Goal: Answer question/provide support: Share knowledge or assist other users

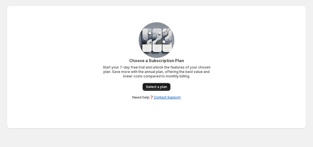
click at [166, 85] on span "Select a plan" at bounding box center [156, 87] width 21 height 4
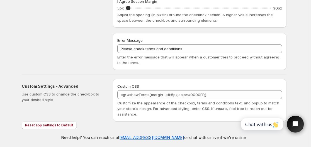
scroll to position [257, 0]
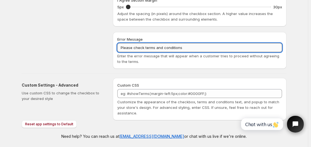
click at [189, 47] on input "Please check terms and conditions" at bounding box center [199, 47] width 164 height 9
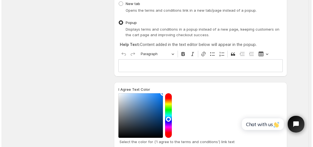
scroll to position [0, 0]
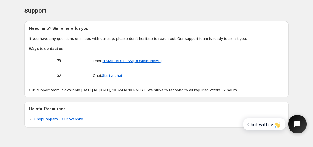
click at [296, 125] on icon "Open chat widget" at bounding box center [298, 124] width 6 height 6
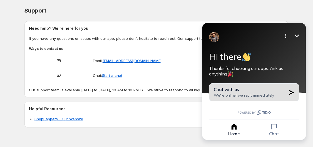
click at [254, 96] on span "We're online! we reply immediately" at bounding box center [244, 95] width 60 height 5
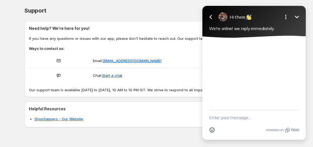
click at [237, 115] on textarea "New message" at bounding box center [254, 117] width 90 height 14
type textarea "Hey"
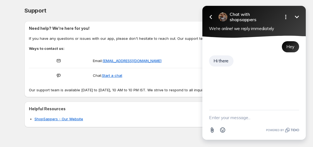
click at [218, 118] on textarea "New message" at bounding box center [254, 117] width 90 height 14
type textarea "Please help me setup the app."
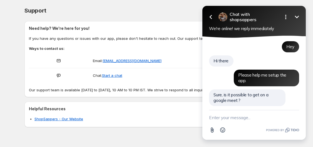
click at [223, 119] on textarea "New message" at bounding box center [254, 117] width 90 height 14
type textarea "P"
type textarea "I am giving all the details here. Please try to set it up here."
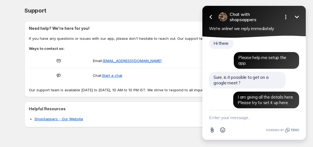
scroll to position [37, 0]
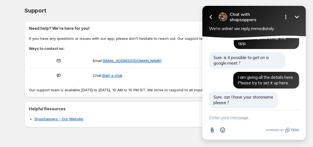
click at [228, 121] on textarea "New message" at bounding box center [254, 117] width 90 height 14
type textarea "[PERSON_NAME] [PERSON_NAME]"
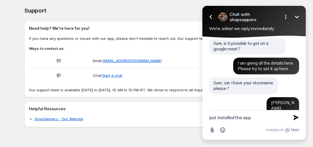
type textarea "Just Installed the app"
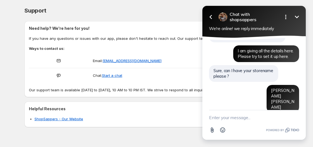
scroll to position [95, 0]
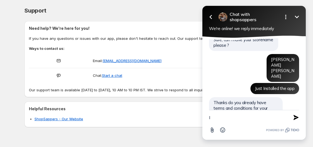
type textarea "I"
type textarea "let me explain everything here"
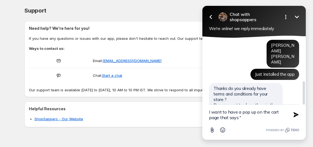
paste textarea "I accept the Terms & Conditions and understand that this is a designer-sourced …"
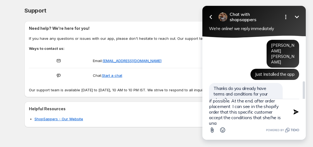
scroll to position [73, 0]
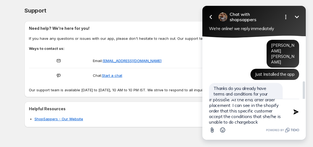
type textarea "I want to have a pop up on the cart page that says "I accept the Terms & Condit…"
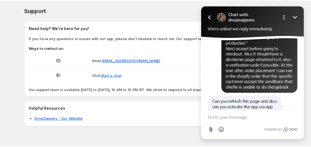
scroll to position [241, 0]
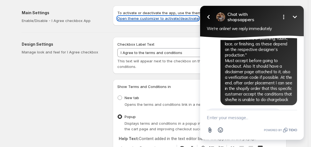
click at [180, 19] on link "Open theme customizer to activate/deactivate" at bounding box center [157, 18] width 81 height 4
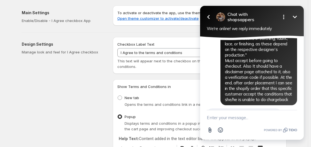
click at [235, 123] on textarea "New message" at bounding box center [251, 117] width 90 height 14
type textarea "done"
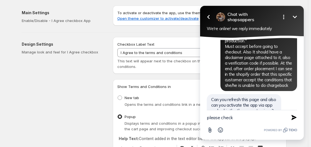
type textarea "please check"
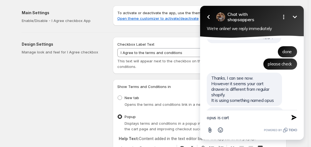
scroll to position [316, 0]
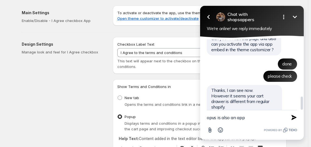
type textarea "opus is also an app"
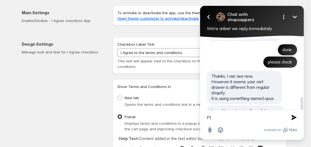
type textarea "P"
type textarea "Yeah, no worries take your time"
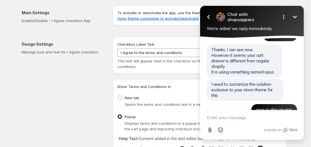
scroll to position [357, 0]
type textarea "?"
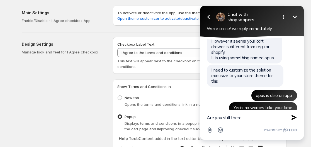
type textarea "Are you still there?"
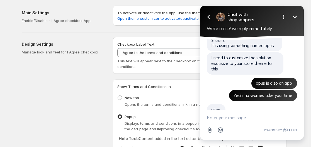
scroll to position [397, 0]
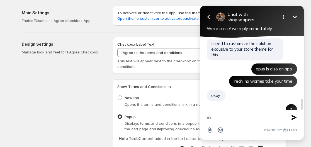
type textarea "o"
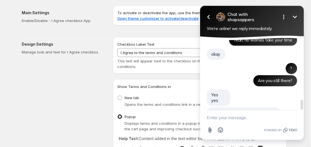
scroll to position [426, 0]
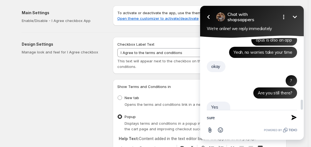
type textarea "sure"
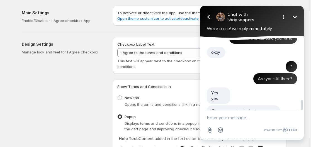
type textarea "?"
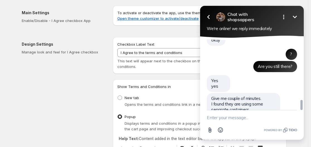
drag, startPoint x: 301, startPoint y: 103, endPoint x: 299, endPoint y: 45, distance: 58.5
click at [299, 45] on div at bounding box center [301, 81] width 4 height 87
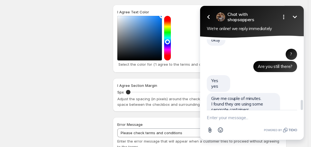
scroll to position [268, 0]
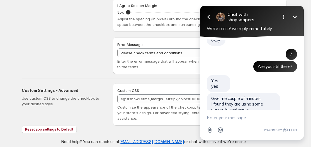
click at [245, 122] on textarea "New message" at bounding box center [251, 117] width 90 height 14
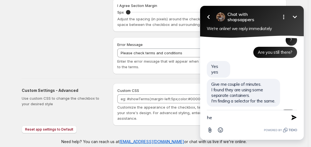
type textarea "h"
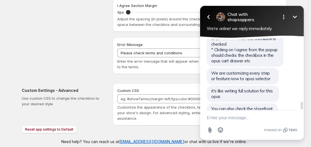
scroll to position [595, 0]
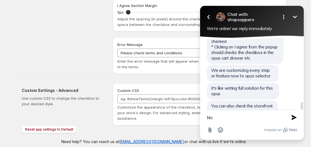
type textarea "N"
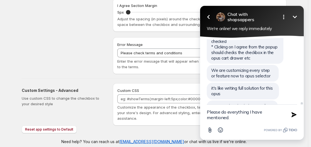
type textarea "Please do everything I have mentioned."
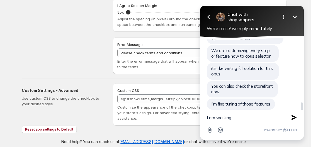
type textarea "I am waiting"
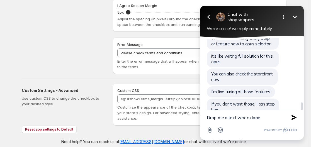
type textarea "Drop me a text when done"
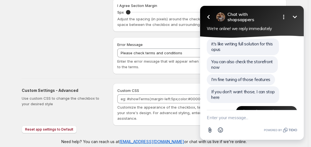
scroll to position [677, 0]
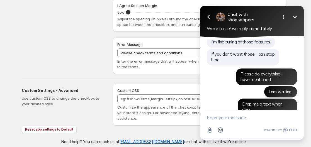
click at [235, 117] on textarea "New message" at bounding box center [251, 117] width 90 height 14
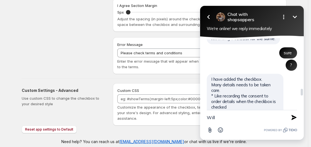
scroll to position [529, 0]
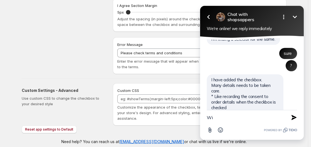
type textarea "W"
type textarea "H"
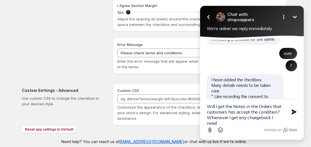
scroll to position [1, 0]
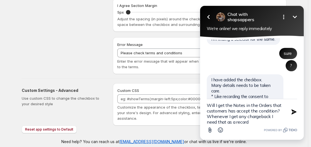
type textarea "Will I get the Notes in the Orders that customers has accept the condition? Whe…"
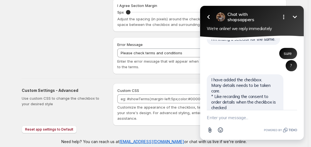
scroll to position [0, 0]
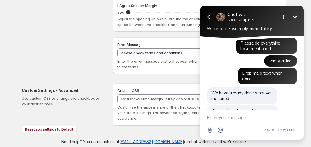
click at [232, 120] on textarea "New message" at bounding box center [251, 117] width 90 height 14
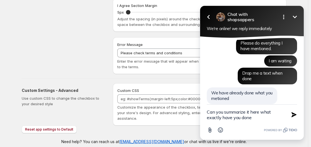
type textarea "Can you summarize it here what exactly have you done?"
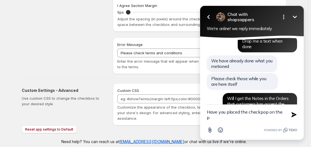
scroll to position [745, 0]
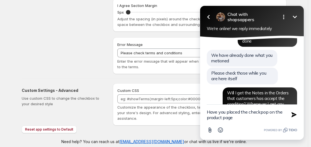
type textarea "Have you placed the checkpop on the product page?"
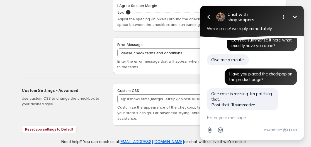
scroll to position [815, 0]
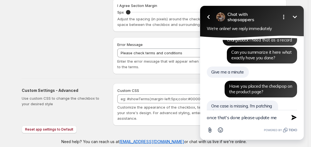
type textarea "once that's done please update me"
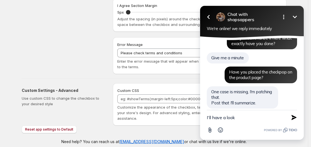
type textarea "I'll have a look"
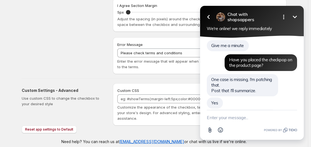
scroll to position [880, 0]
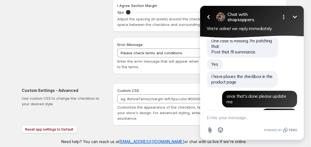
click at [243, 115] on textarea "New message" at bounding box center [251, 117] width 90 height 14
type textarea "l"
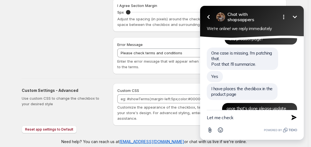
type textarea "Let me check"
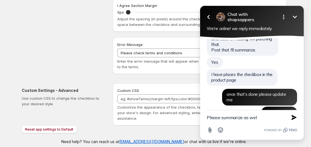
type textarea "Please summarize as well"
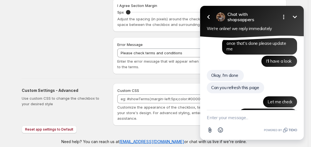
scroll to position [920, 0]
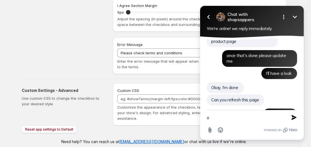
type textarea "ok"
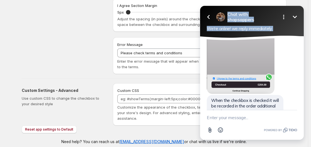
scroll to position [1246, 0]
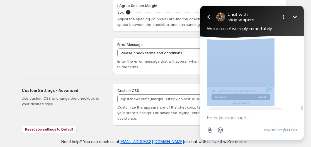
drag, startPoint x: 209, startPoint y: 55, endPoint x: 257, endPoint y: 101, distance: 66.5
copy div "The checkbox is added in product page just above the Buy with shoppay. This is …"
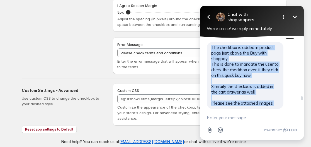
scroll to position [1069, 0]
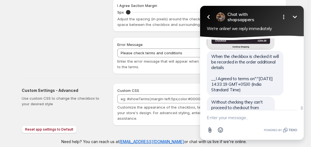
scroll to position [1304, 0]
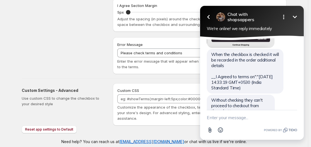
click at [226, 116] on textarea "New message" at bounding box center [251, 117] width 90 height 14
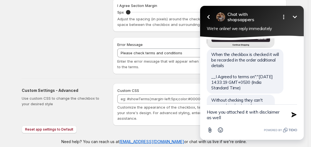
type textarea "Have you attached it with disclaimer as well?"
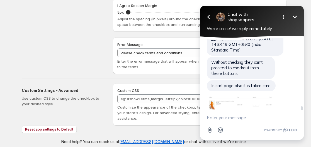
scroll to position [1398, 0]
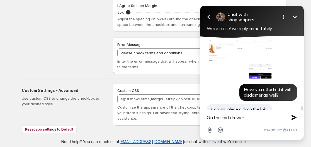
type textarea "On the cart drawer"
type textarea "Let me check"
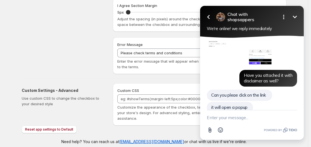
click at [295, 15] on icon "Minimize" at bounding box center [294, 17] width 7 height 7
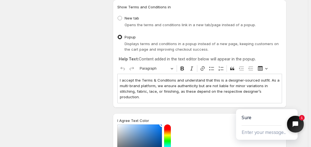
scroll to position [80, 0]
click at [182, 89] on p "I accept the Terms & Conditions and understand that this is a designer-sourced …" at bounding box center [199, 88] width 159 height 22
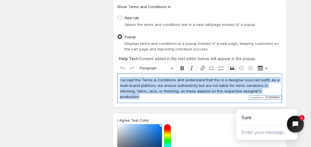
copy p "I accept the Terms & Conditions and understand that this is a designer-sourced …"
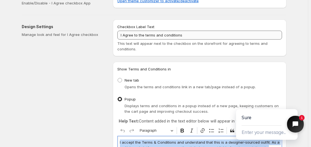
scroll to position [16, 0]
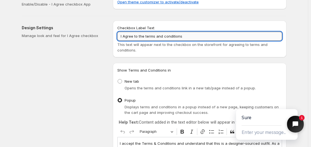
click at [185, 37] on input "I Agree to the terms and conditions" at bounding box center [199, 36] width 164 height 9
paste input "accept the Terms & Conditions and understand that this is a designer-sourced ou…"
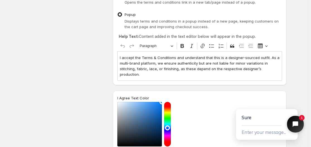
scroll to position [101, 0]
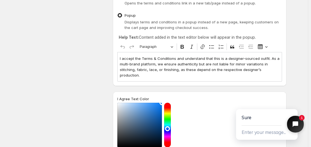
type input "I accept the Terms & Conditions and understand that this is a designer-sourced …"
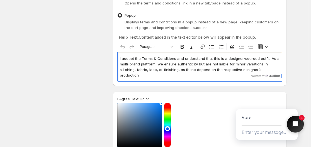
scroll to position [0, 0]
click at [207, 69] on p "I accept the Terms & Conditions and understand that this is a designer-sourced …" at bounding box center [199, 67] width 159 height 22
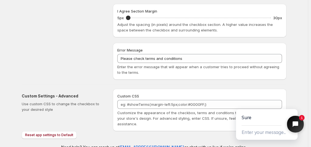
scroll to position [246, 0]
click at [291, 128] on button "Close chat widget" at bounding box center [295, 124] width 18 height 18
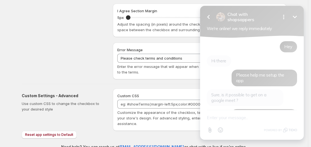
scroll to position [1426, 0]
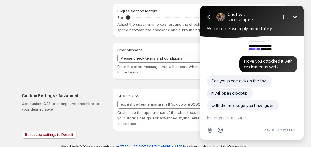
click at [224, 118] on textarea "New message" at bounding box center [251, 117] width 90 height 14
type textarea "Can you remove it from product page?"
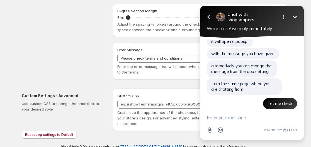
scroll to position [1466, 0]
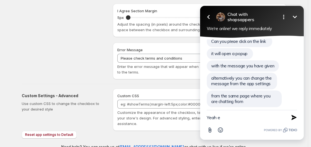
type textarea "Yeah"
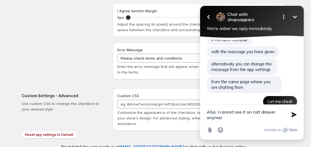
type textarea "Also, I cannot see it on cart drawer anymore"
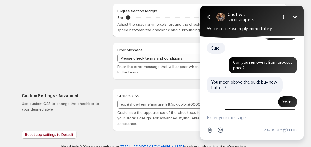
scroll to position [1560, 0]
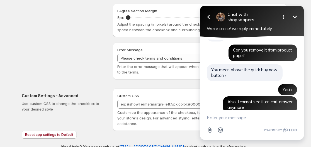
click at [233, 120] on textarea "New message" at bounding box center [251, 117] width 90 height 14
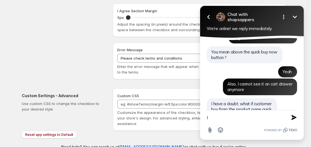
scroll to position [1565, 0]
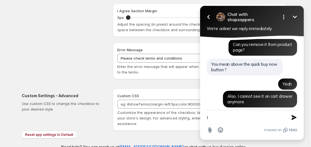
type textarea "I"
type textarea "a"
type textarea "Allow me a moment"
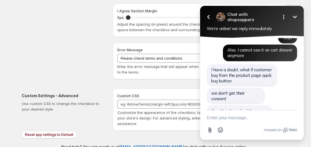
scroll to position [1612, 0]
type textarea "Y"
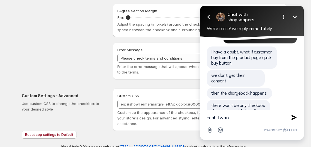
scroll to position [1617, 0]
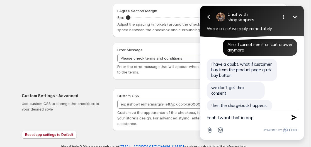
type textarea "Yeah I want that in pop"
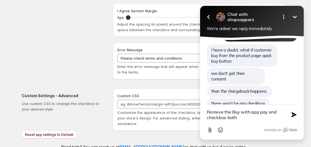
type textarea "Remove the Buy with app pay and checkbox both"
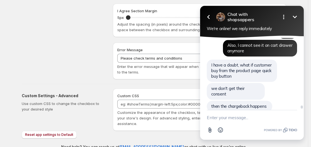
scroll to position [1649, 0]
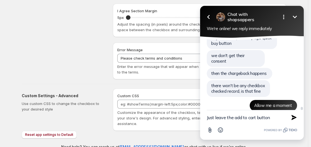
type textarea "Just leave the add to cart button"
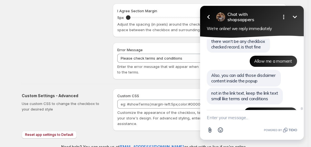
scroll to position [1706, 0]
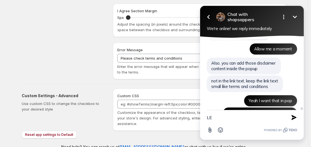
type textarea "L"
type textarea "e"
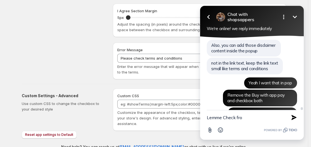
scroll to position [1711, 0]
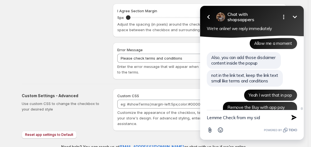
type textarea "Lemme Check from my side"
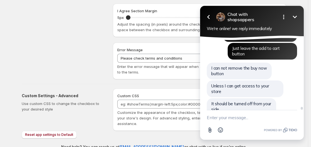
scroll to position [1788, 0]
click at [243, 112] on textarea "New message" at bounding box center [251, 117] width 90 height 14
type textarea "Wait a moment"
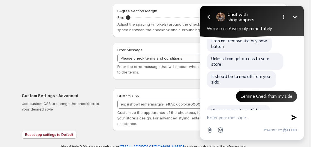
scroll to position [1829, 0]
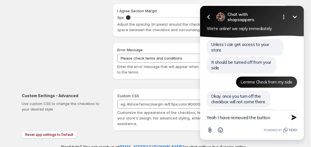
type textarea "Yeah I have removed the button"
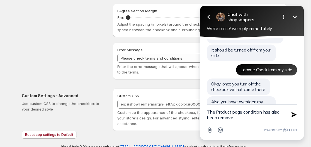
type textarea "The Product page condition has also been removed"
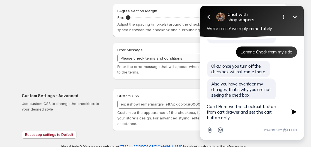
type textarea "Can I Remove the checkout button from cart drawer and set the cart button only"
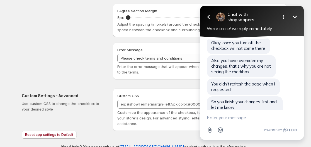
scroll to position [1925, 0]
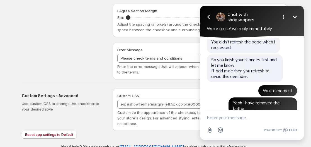
click at [247, 117] on textarea "New message" at bounding box center [251, 117] width 90 height 14
type textarea "That would be great"
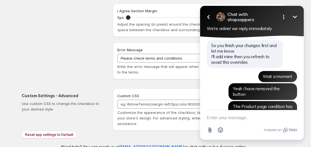
click at [228, 116] on textarea "New message" at bounding box center [251, 117] width 90 height 14
type textarea "Please do that"
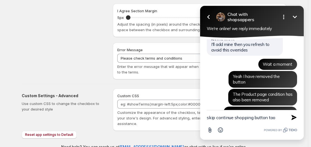
type textarea "skip continue shopping button too"
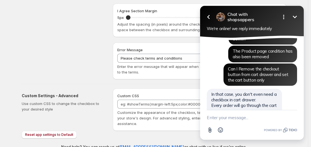
scroll to position [2007, 0]
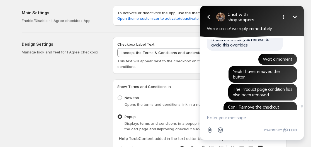
scroll to position [2041, 0]
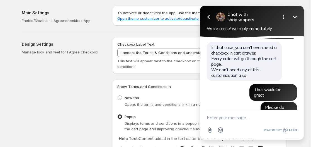
click at [231, 117] on textarea "New message" at bounding box center [251, 117] width 90 height 14
type textarea "I"
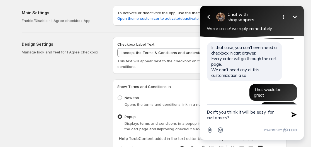
type textarea "Don't you think It will be easy for customers?"
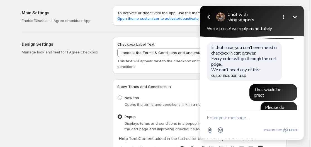
scroll to position [2061, 0]
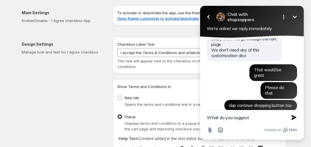
type textarea "What do you suggest?"
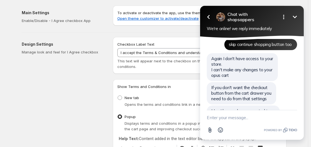
scroll to position [2110, 0]
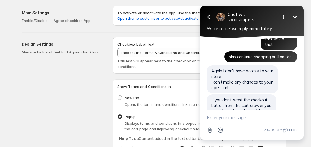
click at [231, 115] on textarea "New message" at bounding box center [251, 117] width 90 height 14
type textarea "Won't it be too mu"
type textarea "That's seems a nice idea to me"
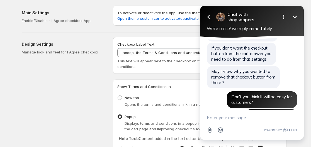
scroll to position [2174, 0]
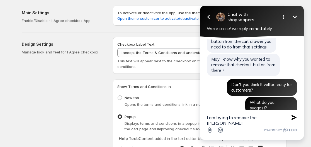
type textarea "I am trying to remove the drawer"
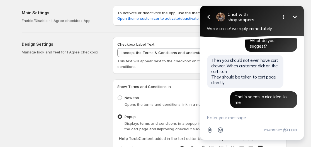
scroll to position [2223, 0]
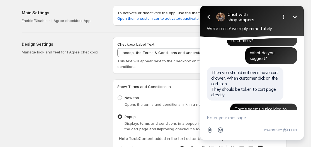
click at [190, 127] on span "Displays terms and conditions in a popup instead of a new page, keeping custome…" at bounding box center [201, 126] width 154 height 10
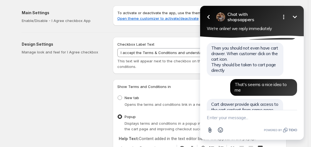
scroll to position [2235, 0]
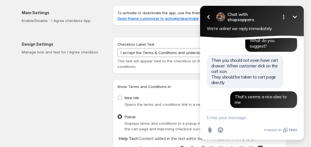
click at [268, 114] on textarea "New message" at bounding box center [251, 117] width 90 height 14
click at [254, 120] on textarea "New message" at bounding box center [251, 117] width 90 height 14
drag, startPoint x: 224, startPoint y: 63, endPoint x: 262, endPoint y: 52, distance: 39.4
copy span "have the cart drawer without checkout button"
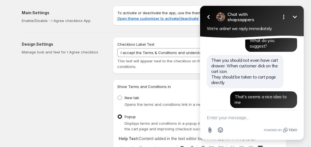
click at [240, 121] on textarea "New message" at bounding box center [251, 117] width 90 height 14
paste textarea "have the cart drawer without checkout button"
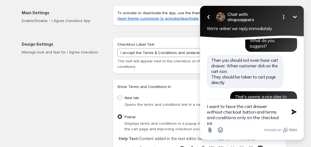
scroll to position [1, 0]
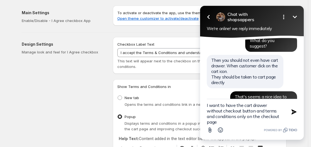
type textarea "I want to have the cart drawer without checkout button and terms and conditions…"
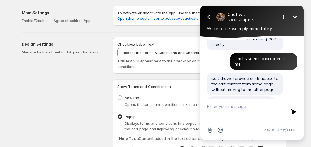
scroll to position [0, 0]
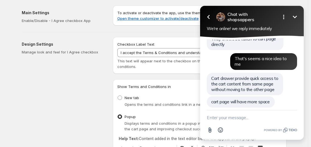
click at [222, 115] on textarea "New message" at bounding box center [251, 117] width 90 height 14
type textarea "I am setting up cart drawer"
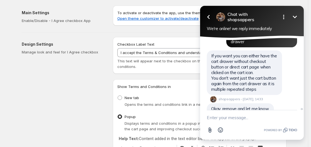
scroll to position [2341, 0]
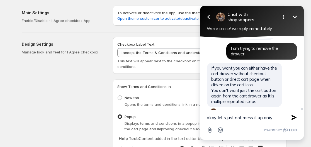
type textarea "okay let's just not mess it up ani"
type textarea "h"
type textarea "a"
type textarea "O"
type textarea "Wait...."
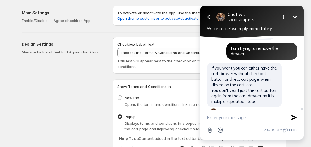
scroll to position [2355, 0]
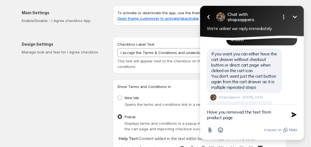
type textarea "Have you removed the text from product page?"
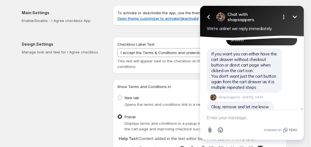
scroll to position [2373, 0]
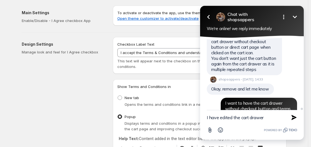
type textarea "I have edited the cart drawer"
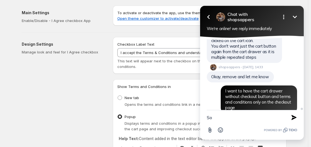
type textarea "S"
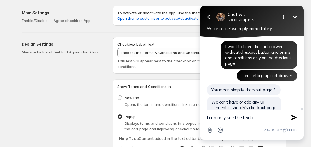
scroll to position [2417, 0]
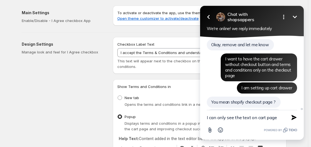
type textarea "I can only see the text on cart page"
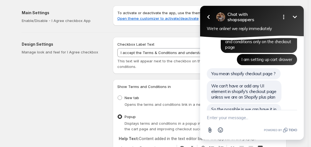
scroll to position [2432, 0]
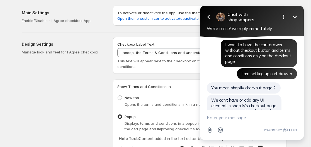
click at [233, 121] on textarea "New message" at bounding box center [251, 117] width 90 height 14
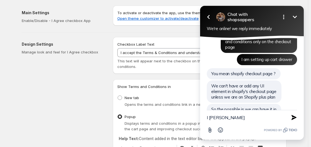
type textarea "I anno"
type textarea "o"
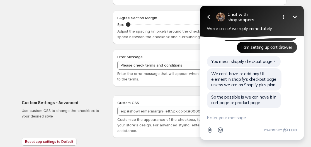
scroll to position [239, 0]
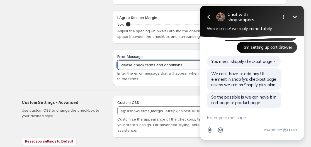
click at [178, 67] on input "Please check terms and conditions" at bounding box center [199, 64] width 164 height 9
click at [184, 66] on input "Please check terms and conditions" at bounding box center [199, 64] width 164 height 9
drag, startPoint x: 184, startPoint y: 66, endPoint x: 120, endPoint y: 62, distance: 63.8
click at [120, 62] on input "Please check terms and conditions" at bounding box center [199, 64] width 164 height 9
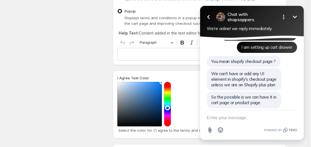
scroll to position [104, 0]
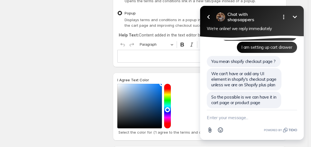
click at [144, 59] on p "Editor editing area: main. Press Alt+0 for help." at bounding box center [199, 56] width 159 height 6
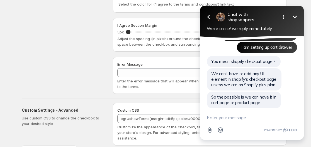
scroll to position [257, 0]
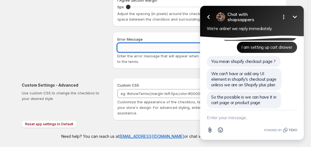
click at [157, 50] on input "Error Message" at bounding box center [199, 47] width 164 height 9
paste input "Please check terms and conditions"
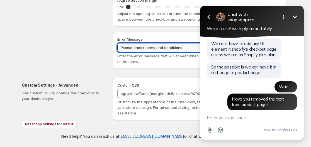
scroll to position [2476, 0]
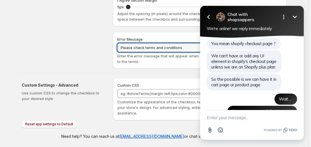
type input "Please check terms and conditions"
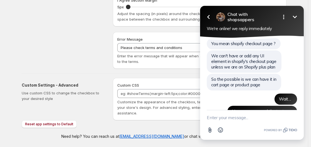
click at [250, 119] on textarea "New message" at bounding box center [251, 117] width 90 height 14
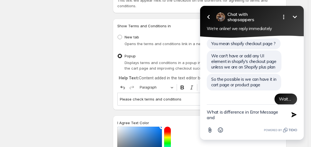
scroll to position [61, 0]
type textarea "What is difference in Error Message and pop up?"
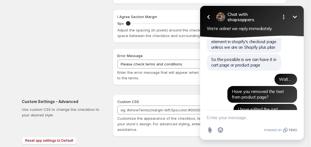
scroll to position [240, 0]
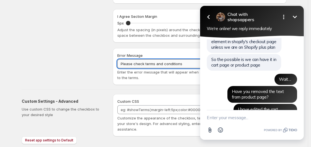
click at [172, 61] on input "Please check terms and conditions" at bounding box center [199, 63] width 164 height 9
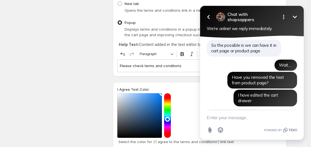
scroll to position [64, 0]
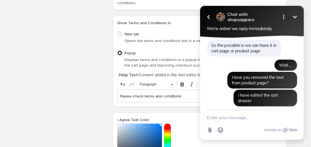
click at [174, 95] on p "Please check terms and conditions" at bounding box center [199, 96] width 159 height 6
click at [295, 18] on icon "Minimize" at bounding box center [294, 17] width 7 height 7
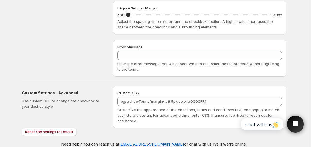
scroll to position [257, 0]
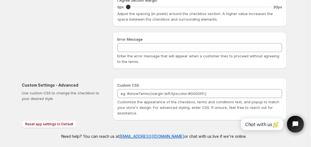
click at [177, 41] on div "Error Message" at bounding box center [199, 39] width 164 height 6
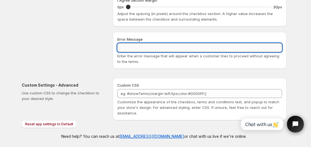
click at [183, 49] on input "Error Message" at bounding box center [199, 47] width 164 height 9
paste input "Please check terms and conditions"
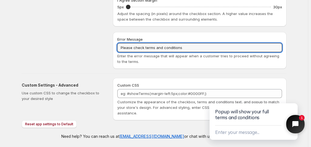
type input "Please check terms and conditions"
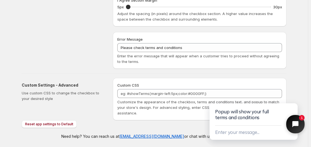
click at [295, 125] on icon "Close chat widget" at bounding box center [298, 124] width 9 height 9
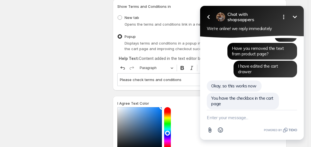
scroll to position [2544, 0]
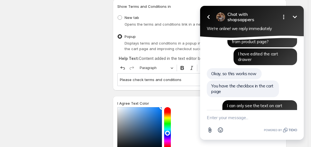
click at [237, 120] on textarea "New message" at bounding box center [251, 117] width 90 height 14
type textarea "i"
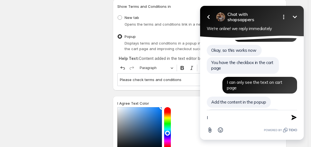
scroll to position [2555, 0]
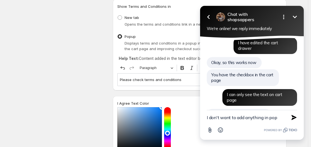
type textarea "I don't want to add anything in pop"
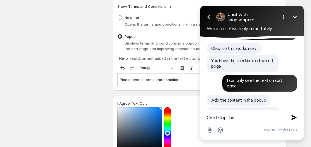
type textarea "Can I skip that?"
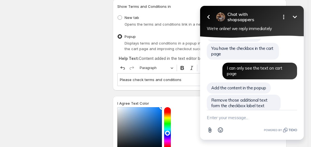
click at [297, 14] on icon "Minimize" at bounding box center [294, 17] width 7 height 7
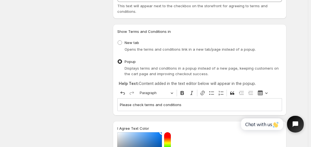
scroll to position [53, 0]
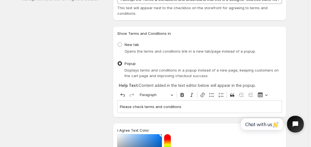
click at [196, 104] on div "Please check terms and conditions" at bounding box center [199, 106] width 164 height 13
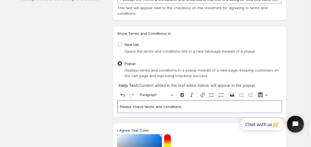
click at [196, 104] on div "Please check terms and conditions" at bounding box center [199, 106] width 164 height 13
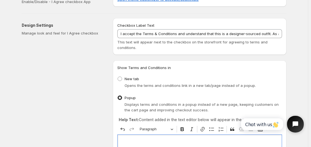
scroll to position [19, 0]
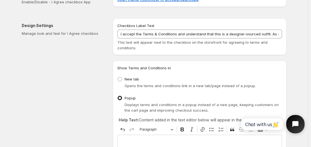
click at [292, 122] on icon "Open chat widget" at bounding box center [294, 123] width 7 height 7
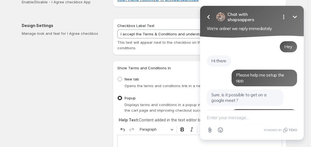
scroll to position [2581, 0]
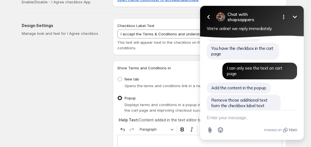
click at [295, 17] on icon "Minimize" at bounding box center [294, 17] width 4 height 3
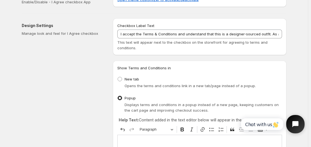
click at [295, 125] on icon "Open chat widget" at bounding box center [298, 124] width 9 height 9
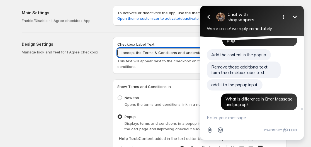
scroll to position [2602, 0]
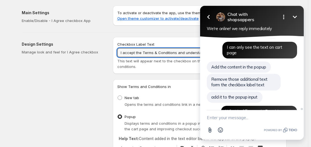
drag, startPoint x: 369, startPoint y: 54, endPoint x: 208, endPoint y: 63, distance: 161.6
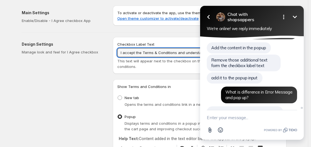
scroll to position [2621, 0]
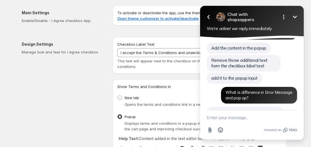
click at [226, 119] on textarea "New message" at bounding box center [251, 117] width 90 height 14
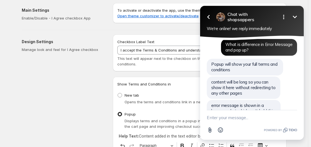
scroll to position [0, 0]
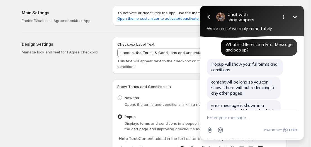
click at [224, 115] on textarea "New message" at bounding box center [251, 117] width 90 height 14
type textarea "Is that possible?"
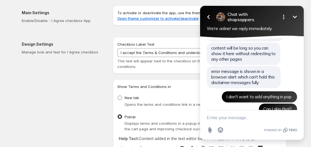
scroll to position [2715, 0]
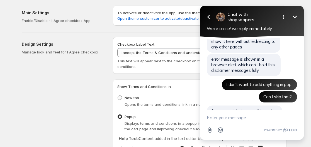
click at [121, 99] on span at bounding box center [119, 97] width 4 height 4
click at [118, 96] on input "New tab" at bounding box center [117, 95] width 0 height 0
radio input "true"
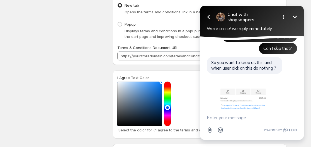
scroll to position [91, 0]
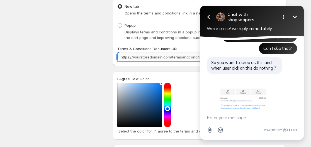
click at [167, 58] on input "Terms & Conditions Document URL" at bounding box center [199, 57] width 164 height 9
type input "@"
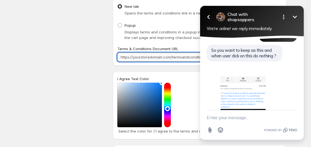
scroll to position [2776, 0]
type input "#"
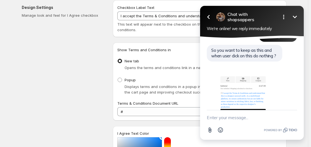
scroll to position [0, 0]
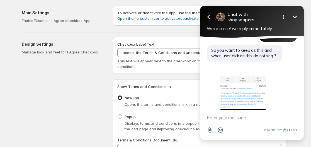
click at [243, 119] on textarea "New message" at bounding box center [251, 117] width 90 height 14
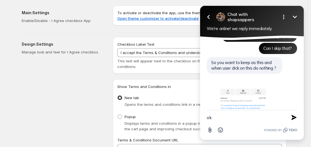
type textarea "ok"
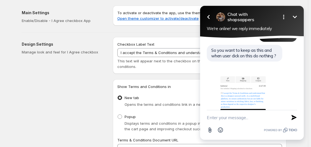
scroll to position [2790, 0]
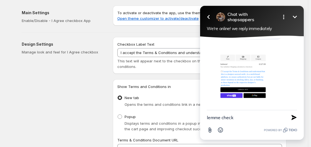
type textarea "lemme check"
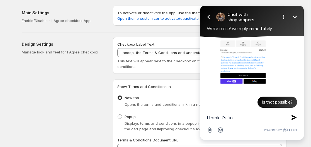
type textarea "I think it's fine"
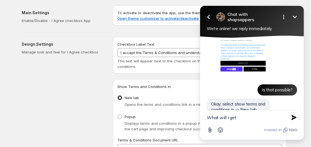
click at [229, 114] on textarea "What will i get" at bounding box center [244, 117] width 76 height 14
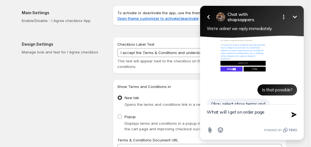
type textarea "What will I get on order page?"
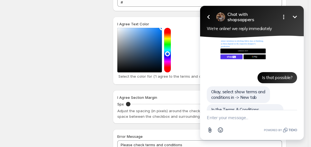
scroll to position [146, 0]
drag, startPoint x: 162, startPoint y: 27, endPoint x: 123, endPoint y: 66, distance: 55.5
click at [123, 66] on div "I Agree Text Color Select the color for ('I agree to the terms and conditions')…" at bounding box center [199, 50] width 173 height 68
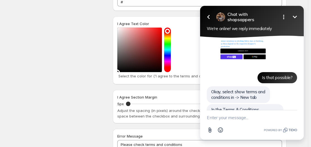
drag, startPoint x: 161, startPoint y: 29, endPoint x: 110, endPoint y: 82, distance: 73.6
click at [110, 82] on div "Design Settings Manage look and feel for I Agree checkbox Checkbox Label Text I…" at bounding box center [151, 25] width 269 height 279
drag, startPoint x: 119, startPoint y: 70, endPoint x: 119, endPoint y: 41, distance: 29.5
click at [119, 41] on div at bounding box center [139, 50] width 45 height 45
drag, startPoint x: 119, startPoint y: 41, endPoint x: 119, endPoint y: 51, distance: 10.0
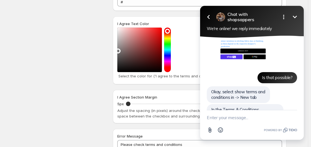
click at [119, 51] on div at bounding box center [139, 50] width 45 height 45
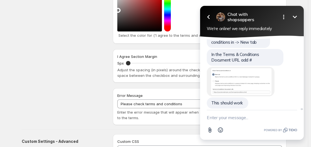
scroll to position [187, 0]
click at [250, 115] on textarea "New message" at bounding box center [251, 117] width 90 height 14
type textarea "w"
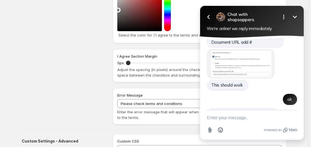
scroll to position [2897, 0]
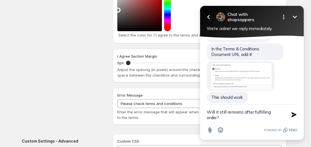
click at [245, 108] on textarea "Will it still remains after fulfilling order?" at bounding box center [244, 115] width 76 height 20
type textarea "Will it still remain after fulfilling order?"
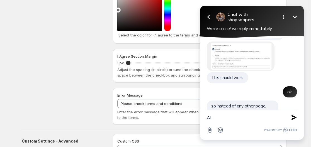
type textarea "A"
type textarea "Can I change this text as well?"
click at [294, 116] on icon "button" at bounding box center [293, 117] width 5 height 5
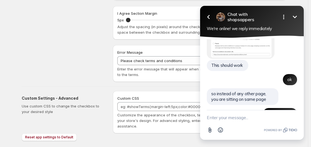
scroll to position [223, 0]
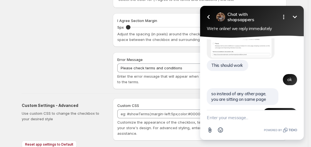
click at [297, 14] on icon "Minimize" at bounding box center [294, 17] width 7 height 7
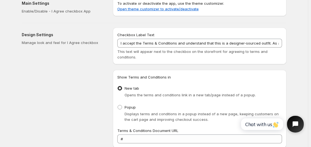
scroll to position [0, 0]
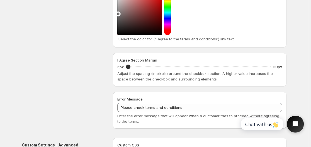
scroll to position [243, 0]
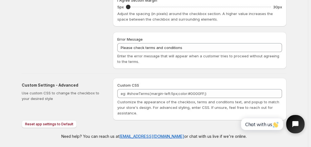
click at [293, 121] on icon "Open chat widget" at bounding box center [295, 124] width 8 height 8
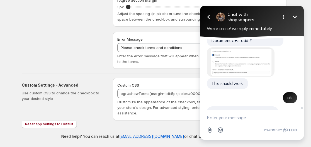
scroll to position [2910, 0]
click at [238, 117] on textarea "New message" at bounding box center [251, 117] width 90 height 14
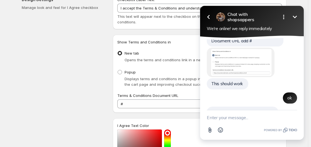
scroll to position [0, 0]
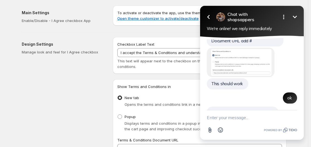
click at [296, 19] on icon "Minimize" at bounding box center [294, 17] width 7 height 7
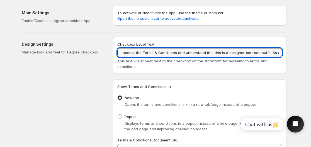
click at [259, 54] on input "I accept the Terms & Conditions and understand that this is a designer-sourced …" at bounding box center [199, 52] width 164 height 9
drag, startPoint x: 66, startPoint y: 54, endPoint x: 290, endPoint y: 55, distance: 223.4
click at [229, 53] on input "I accept the Terms & Conditions and understand that this is a designer-sourced …" at bounding box center [199, 52] width 164 height 9
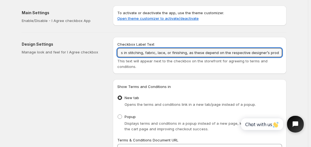
drag, startPoint x: 229, startPoint y: 53, endPoint x: 293, endPoint y: 53, distance: 64.0
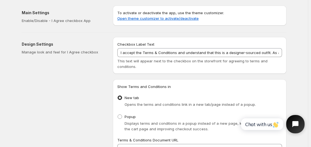
click at [290, 120] on button "Open chat widget" at bounding box center [295, 124] width 18 height 18
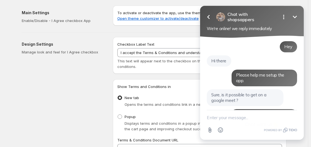
scroll to position [2954, 0]
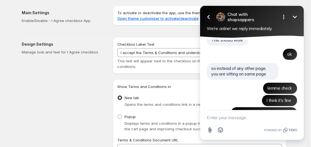
click at [225, 120] on textarea "New message" at bounding box center [251, 117] width 90 height 14
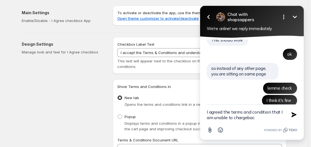
type textarea "I agreed the terms and condition that I am unable to chargeback"
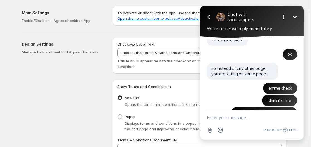
paste textarea "I agree to the Terms and Conditions and acknowledge that I will not initiate un…"
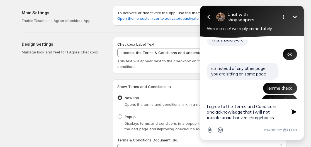
click at [236, 116] on textarea "I agree to the Terms and Conditions and acknowledge that I will not initiate un…" at bounding box center [244, 112] width 76 height 26
click at [205, 105] on div "I agree to the Terms and Conditions and acknowledge that I will not initiate ch…" at bounding box center [252, 119] width 104 height 41
click at [208, 105] on textarea "I agree to the Terms and Conditions and acknowledge that I will not initiate ch…" at bounding box center [244, 112] width 76 height 26
click at [255, 115] on textarea "By Proceeding, I agree to the Terms and Conditions and acknowledge that I will …" at bounding box center [244, 112] width 76 height 26
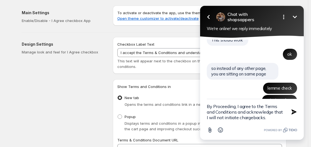
click at [255, 115] on textarea "By Proceeding, I agree to the Terms and Conditions and acknowledge that I will …" at bounding box center [244, 112] width 76 height 26
click at [257, 114] on textarea "By Proceeding, I agree to the Terms and Conditions and acknowledge that I will …" at bounding box center [244, 112] width 76 height 26
click at [206, 117] on textarea "By Proceeding, I agree to the Terms and Conditions that I will not initiate cha…" at bounding box center [244, 112] width 76 height 26
type textarea "By Proceeding, I agree to the Terms and Conditions that I will not initiate cha…"
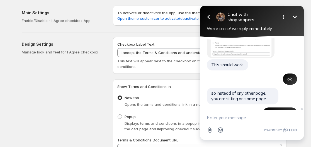
scroll to position [2979, 0]
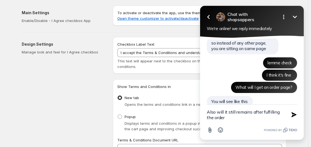
type textarea "Also will it still remains after fulfilling the order?"
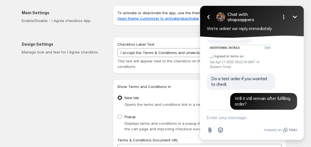
scroll to position [3039, 0]
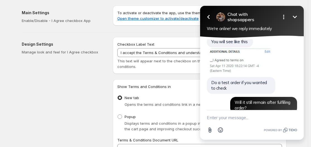
click at [235, 113] on textarea "New message" at bounding box center [251, 117] width 90 height 14
type textarea "Let me edit that in text too"
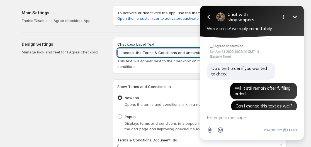
click at [182, 56] on input "I accept the Terms & Conditions and understand that this is a designer-sourced …" at bounding box center [199, 52] width 164 height 9
drag, startPoint x: 182, startPoint y: 56, endPoint x: 149, endPoint y: 48, distance: 33.5
click at [149, 48] on input "I accept the Terms & Conditions and understand that this is a designer-sourced …" at bounding box center [199, 52] width 164 height 9
click at [297, 18] on icon "Minimize" at bounding box center [294, 17] width 7 height 7
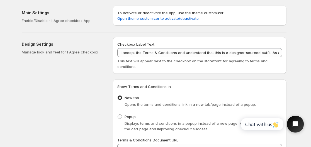
drag, startPoint x: 280, startPoint y: 163, endPoint x: 268, endPoint y: 51, distance: 112.8
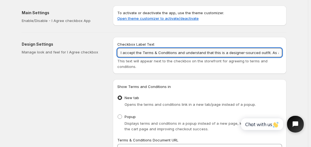
click at [233, 51] on input "I accept the Terms & Conditions and understand that this is a designer-sourced …" at bounding box center [199, 52] width 164 height 9
paste input "[URL][DOMAIN_NAME][DOMAIN_NAME]"
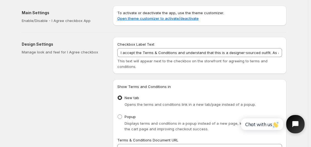
click at [299, 121] on icon "Open chat widget" at bounding box center [298, 124] width 9 height 9
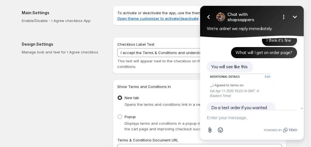
scroll to position [3009, 0]
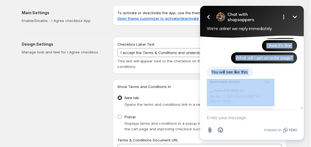
drag, startPoint x: 253, startPoint y: 65, endPoint x: 220, endPoint y: 56, distance: 34.8
copy div "Lor Ip dolor Sitame cons ad elits doe tem. Inci, ut la etdolore ma ali en a min…"
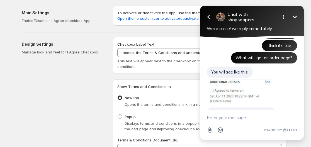
click at [194, 52] on html "Go back Chat with shopsappers Minimize Open options We're online! we reply imme…" at bounding box center [252, 73] width 118 height 147
click at [296, 19] on icon "Minimize" at bounding box center [294, 17] width 7 height 7
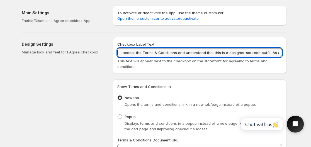
click at [240, 53] on input "I accept the Terms & Conditions and understand that this is a designer-sourced …" at bounding box center [199, 52] width 164 height 9
paste input "LorEm ipsumDolors amet co adipi eli sed.Doei, te in utlabore et dol ma a enimad…"
click at [257, 53] on input "Checkbox Label Text" at bounding box center [199, 52] width 164 height 9
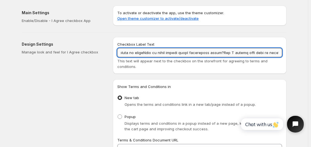
click at [265, 50] on input "Checkbox Label Text" at bounding box center [199, 52] width 164 height 9
type input "L ipsumd sit Ametc & Adipiscing eli seddoeiusm temp inci ut l etdolore-magnaal …"
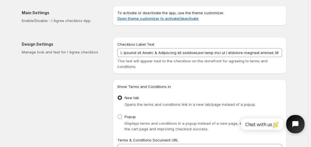
click at [296, 126] on icon "Open chat widget" at bounding box center [298, 124] width 9 height 9
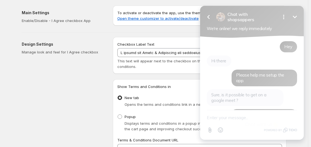
scroll to position [3053, 0]
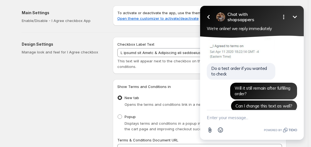
click at [238, 124] on textarea "New message" at bounding box center [251, 117] width 90 height 14
type textarea "I think this is perfect this way"
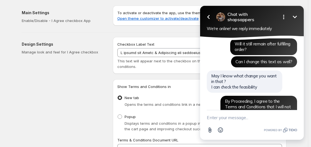
scroll to position [3085, 0]
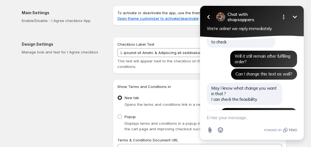
click at [296, 14] on icon "Minimize" at bounding box center [294, 17] width 7 height 7
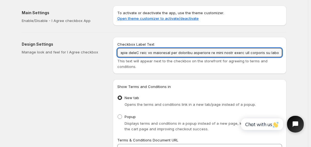
scroll to position [0, 2966]
drag, startPoint x: 264, startPoint y: 52, endPoint x: 313, endPoint y: 55, distance: 49.1
click at [310, 55] on html "Home Support Skip to content Save Discard Main Settings Enable/Disable - I Agre…" at bounding box center [155, 73] width 311 height 147
click at [265, 50] on input "Checkbox Label Text" at bounding box center [199, 52] width 164 height 9
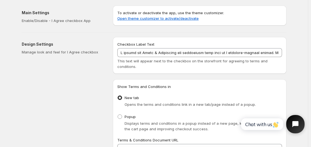
click at [296, 120] on button "Open chat widget" at bounding box center [295, 124] width 18 height 18
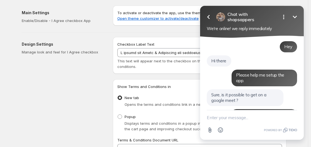
scroll to position [3085, 0]
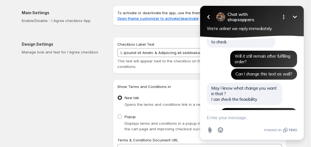
click at [240, 116] on textarea "New message" at bounding box center [251, 117] width 90 height 14
type textarea "O"
click at [293, 17] on icon "Minimize" at bounding box center [294, 17] width 7 height 7
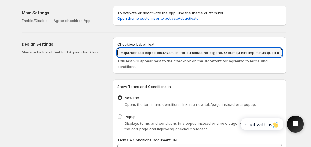
drag, startPoint x: 232, startPoint y: 53, endPoint x: 313, endPoint y: 48, distance: 80.8
click at [310, 48] on html "Home Support Skip to content Save Discard Main Settings Enable/Disable - I Agre…" at bounding box center [155, 73] width 311 height 147
click at [233, 56] on input "Checkbox Label Text" at bounding box center [199, 52] width 164 height 9
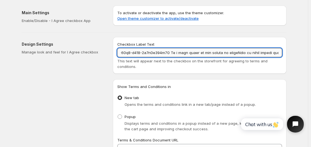
drag, startPoint x: 145, startPoint y: 53, endPoint x: 225, endPoint y: 48, distance: 80.5
click at [225, 48] on input "Checkbox Label Text" at bounding box center [199, 52] width 164 height 9
click at [215, 52] on input "Checkbox Label Text" at bounding box center [199, 52] width 164 height 9
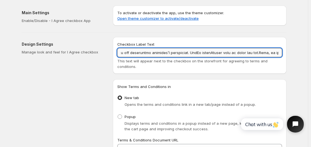
drag, startPoint x: 235, startPoint y: 53, endPoint x: 174, endPoint y: 52, distance: 60.9
click at [174, 52] on input "Checkbox Label Text" at bounding box center [199, 52] width 164 height 9
type input "I accept the Terms & Conditions and understand that this is a designer-sourced …"
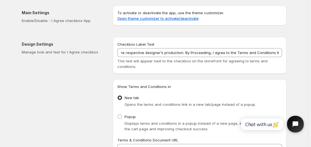
scroll to position [0, 0]
click at [294, 122] on button "Open chat widget" at bounding box center [295, 124] width 18 height 18
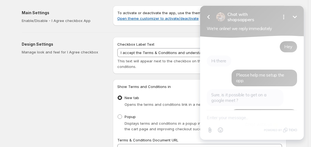
scroll to position [3085, 0]
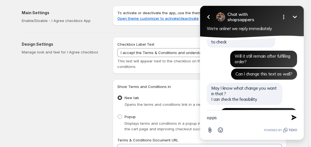
type textarea "opps"
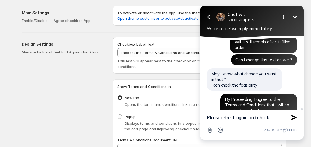
type textarea "Please refresh again and check"
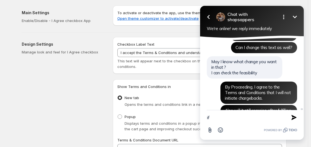
type textarea "i"
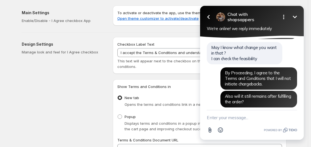
scroll to position [3132, 0]
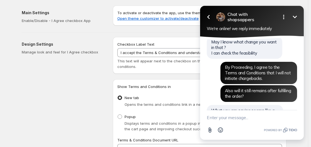
click at [218, 119] on textarea "New message" at bounding box center [251, 117] width 90 height 14
type textarea "I"
type textarea "Yeah You can have a look as well."
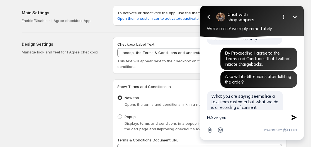
click at [213, 116] on textarea "HAve you" at bounding box center [244, 117] width 76 height 14
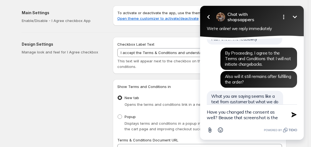
click at [265, 113] on textarea "Have you changed the consent as well? Beause that screenshot is the" at bounding box center [244, 115] width 76 height 20
drag, startPoint x: 277, startPoint y: 118, endPoint x: 219, endPoint y: 119, distance: 57.9
click at [219, 119] on textarea "Have you changed the consent as well? Beause that screenshot is the" at bounding box center [244, 115] width 76 height 20
type textarea "Have you changed the consent as well?"
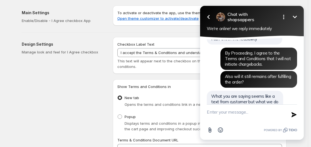
scroll to position [3164, 0]
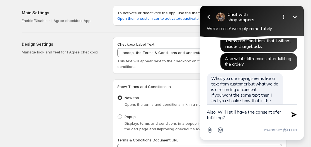
click at [275, 114] on textarea "Also, Will I still have the consent afer fulfilling?" at bounding box center [244, 115] width 76 height 20
type textarea "Also, [PERSON_NAME] I still have the consent after fulfilling?"
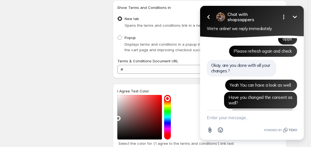
scroll to position [3285, 0]
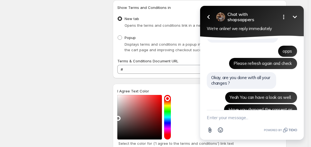
click at [227, 120] on textarea "New message" at bounding box center [251, 117] width 90 height 14
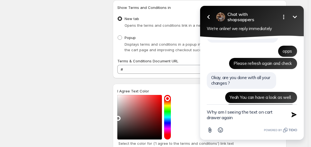
type textarea "Why am I seeing the text on cart drawer again?"
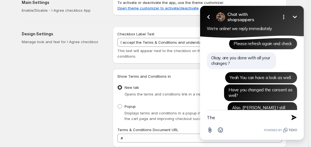
scroll to position [66, 0]
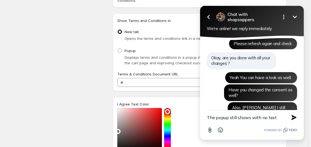
type textarea "The popup still shows with no text"
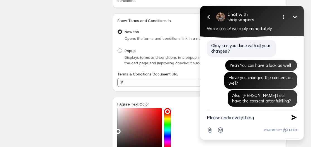
type textarea "Please undo everything"
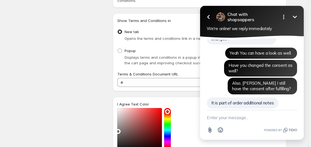
scroll to position [3343, 0]
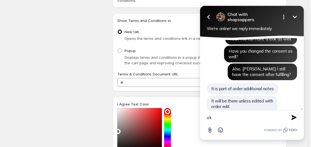
type textarea "ok"
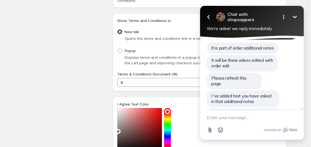
scroll to position [3371, 0]
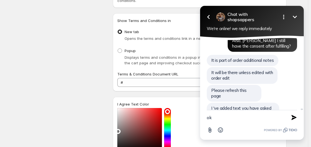
type textarea "ok"
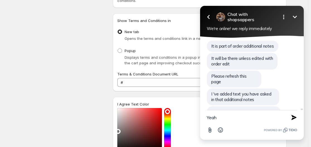
type textarea "Yeah"
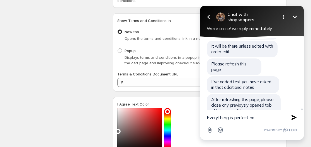
type textarea "Everything is perfect now"
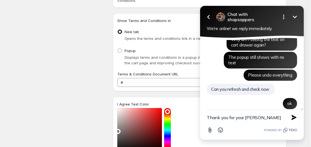
scroll to position [3489, 0]
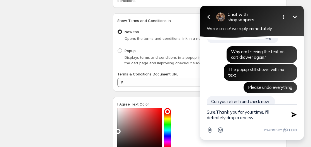
type textarea "Sure, Thank you for your time. I'll definitely drop a review."
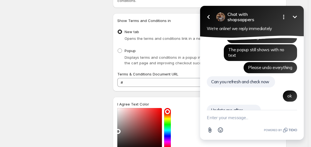
click at [284, 15] on icon "Open options" at bounding box center [283, 17] width 7 height 7
click at [297, 14] on icon "Minimize" at bounding box center [294, 17] width 7 height 7
